Goal: Task Accomplishment & Management: Manage account settings

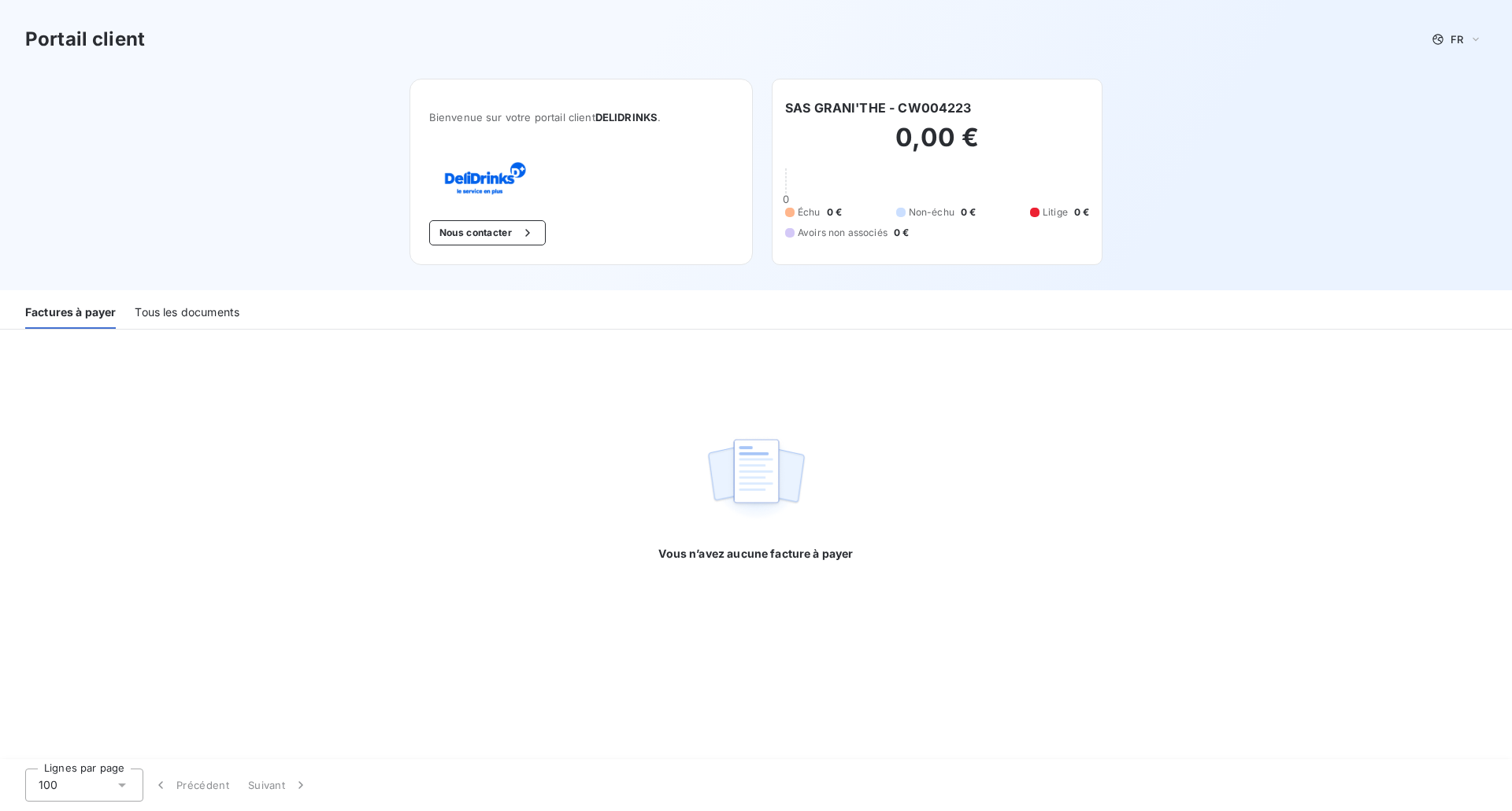
click at [191, 310] on div "Tous les documents" at bounding box center [186, 313] width 105 height 33
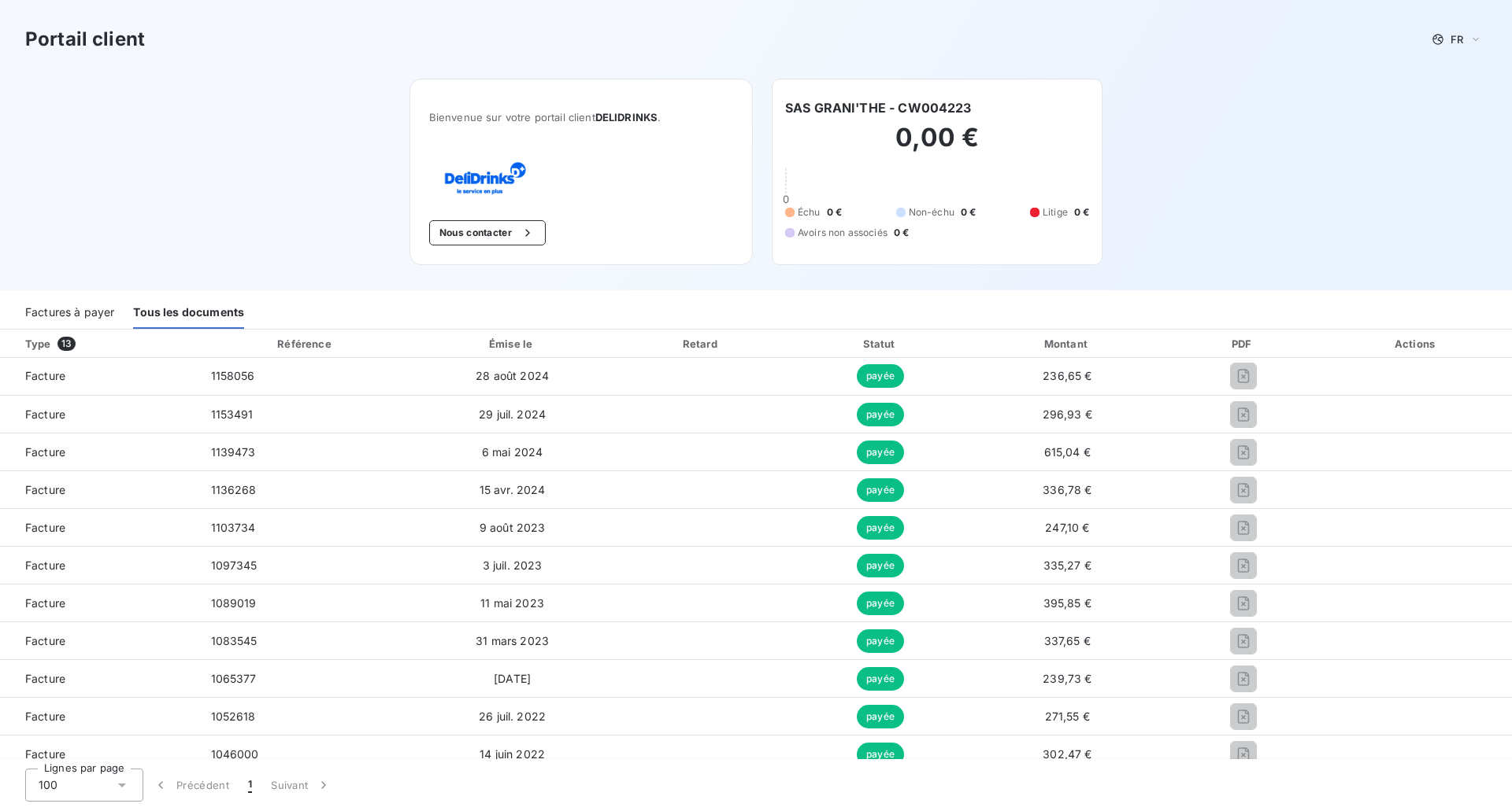
click at [1198, 177] on div "Portail client FR Bienvenue sur votre portail client DELIDRINKS . Nous contacte…" at bounding box center [756, 145] width 1512 height 290
click at [73, 314] on div "Factures à payer" at bounding box center [69, 313] width 89 height 33
